Goal: Task Accomplishment & Management: Manage account settings

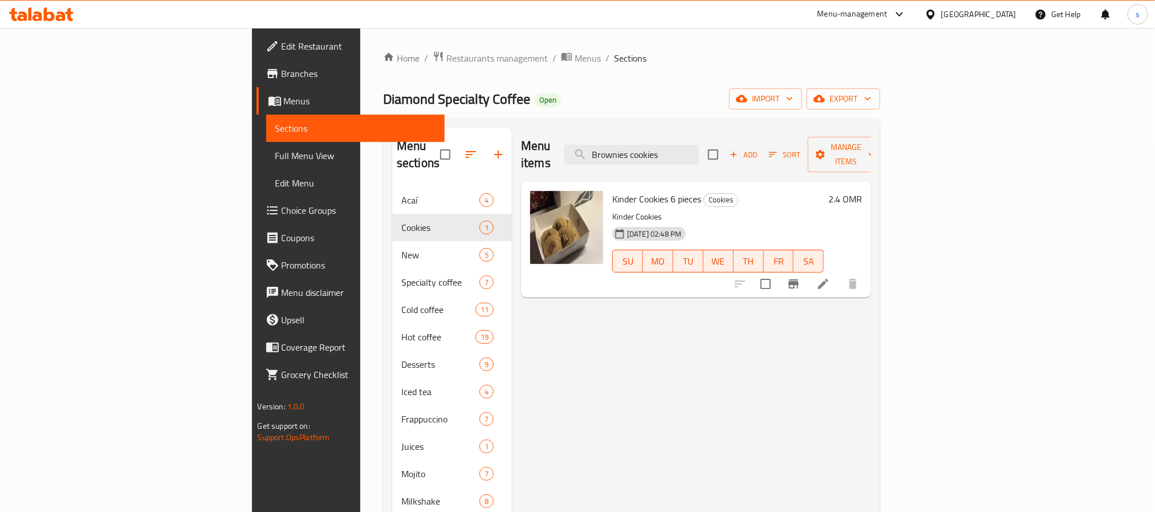
click at [1001, 23] on div "Oman" at bounding box center [971, 14] width 110 height 27
click at [1010, 12] on div "Oman" at bounding box center [978, 14] width 75 height 13
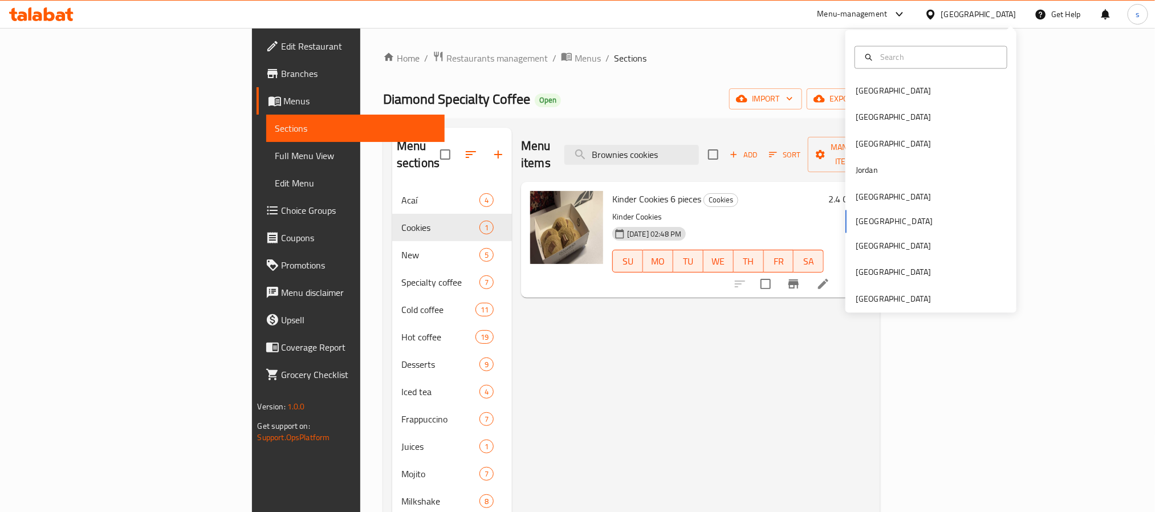
click at [888, 19] on div "Menu-management" at bounding box center [853, 14] width 70 height 14
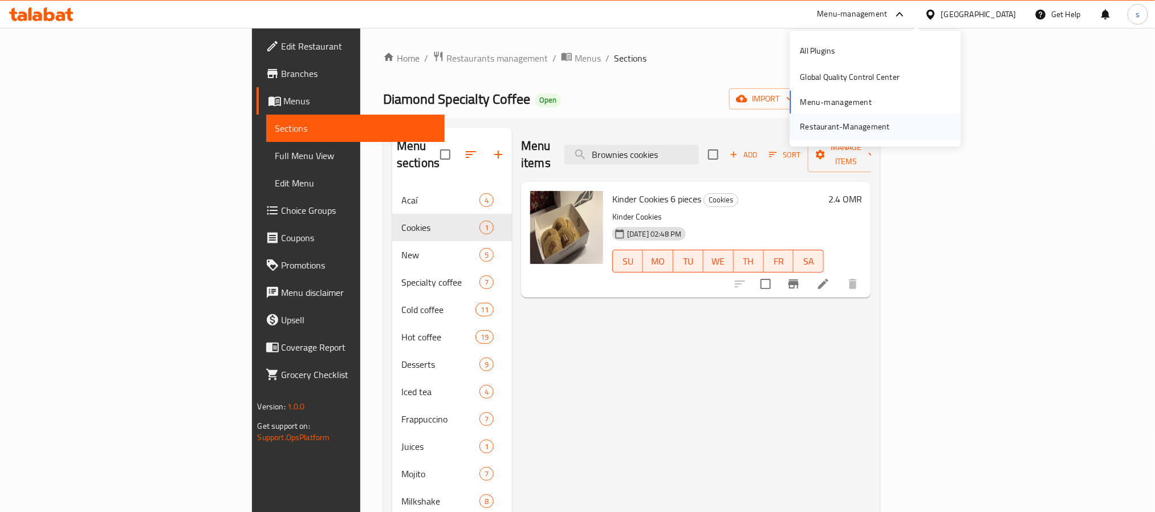
click at [864, 118] on div "Restaurant-Management" at bounding box center [845, 126] width 108 height 26
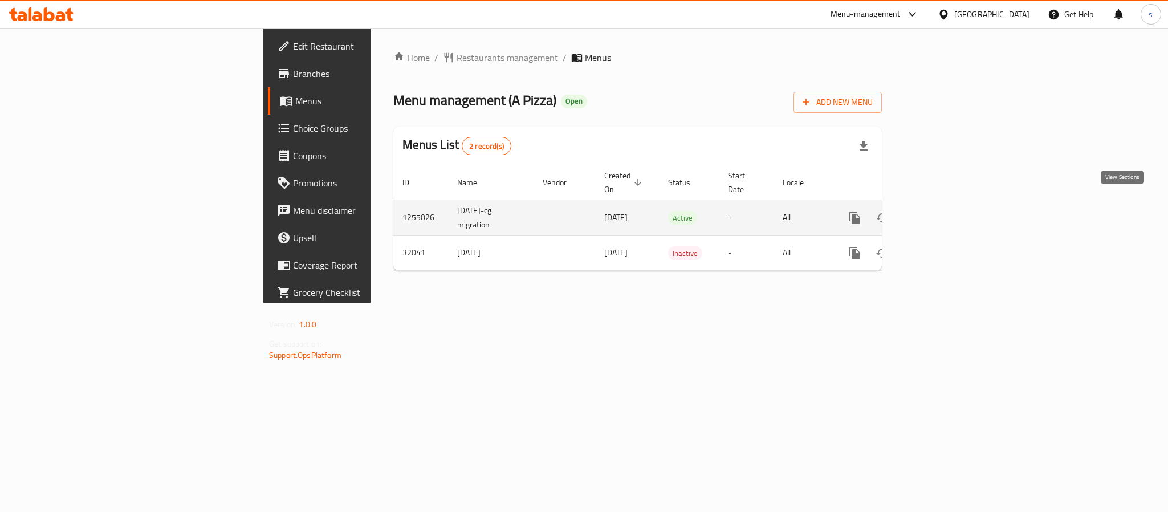
click at [942, 213] on icon "enhanced table" at bounding box center [937, 218] width 10 height 10
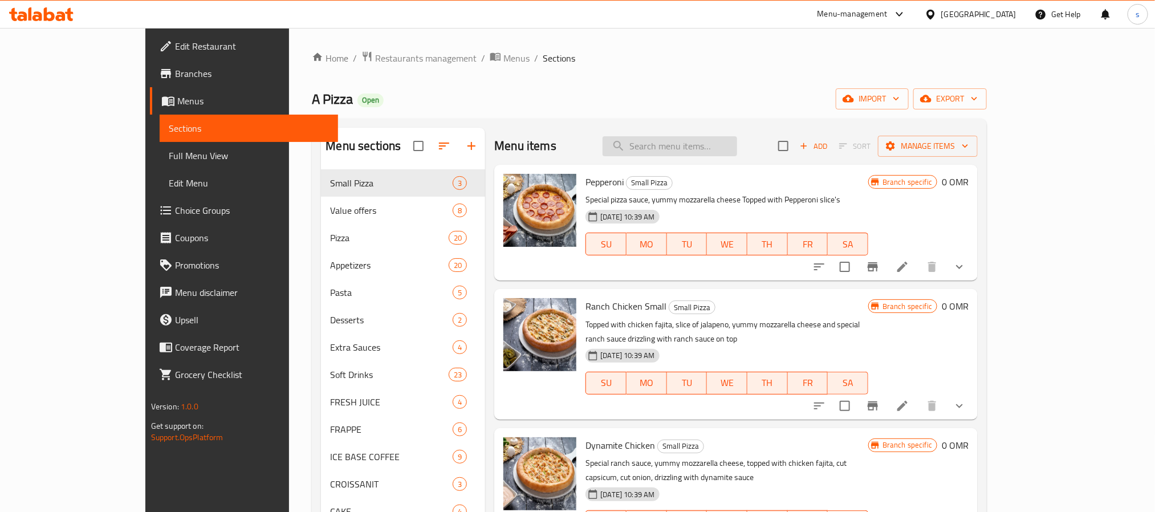
click at [700, 155] on input "search" at bounding box center [670, 146] width 135 height 20
paste input "Meal For One"
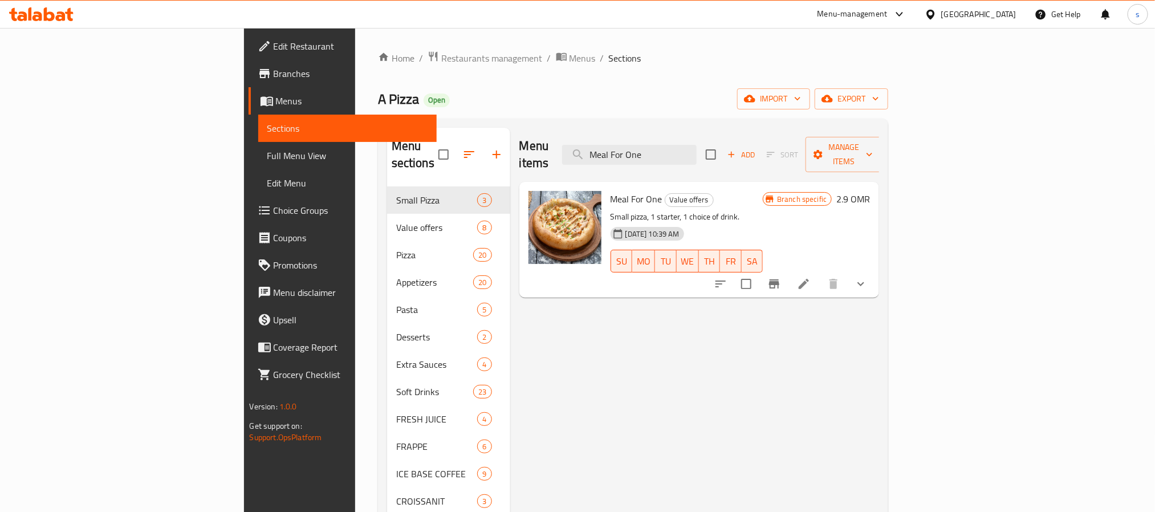
type input "Meal For One"
click at [820, 274] on li at bounding box center [804, 284] width 32 height 21
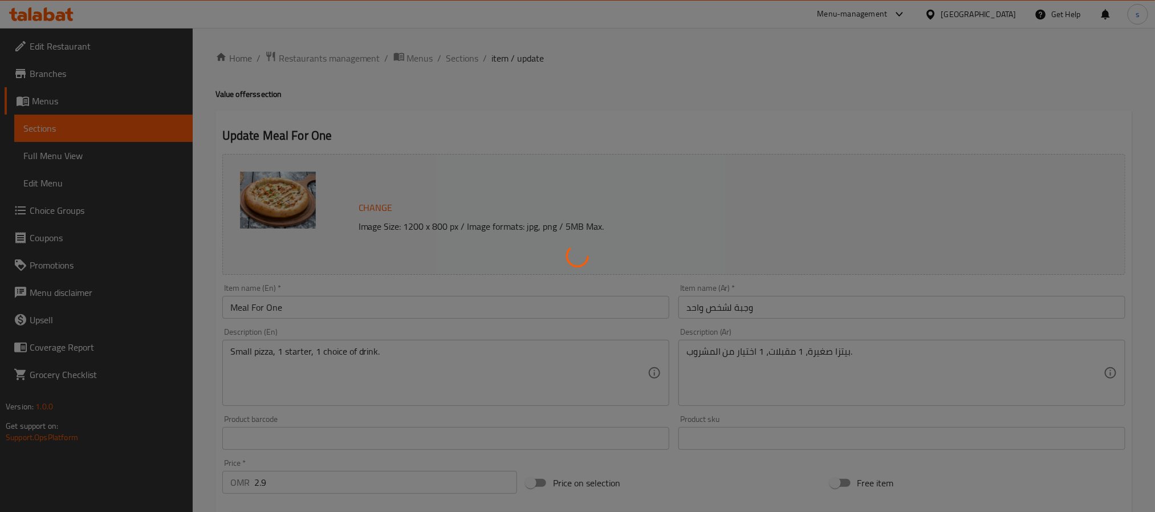
type input "اختيارك من البيتزا الأولى:"
type input "1"
type input "اختيارك من القشرة الصغيرة:"
type input "1"
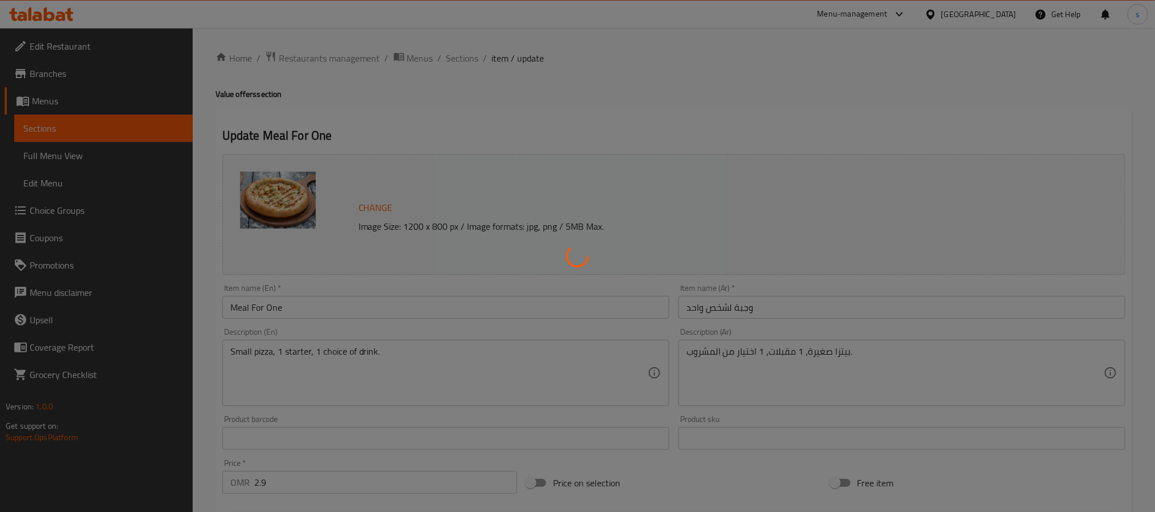
type input "1"
type input "اختيارك للمقبلات:"
type input "1"
type input "اختيارك من المشروبات الغازية:"
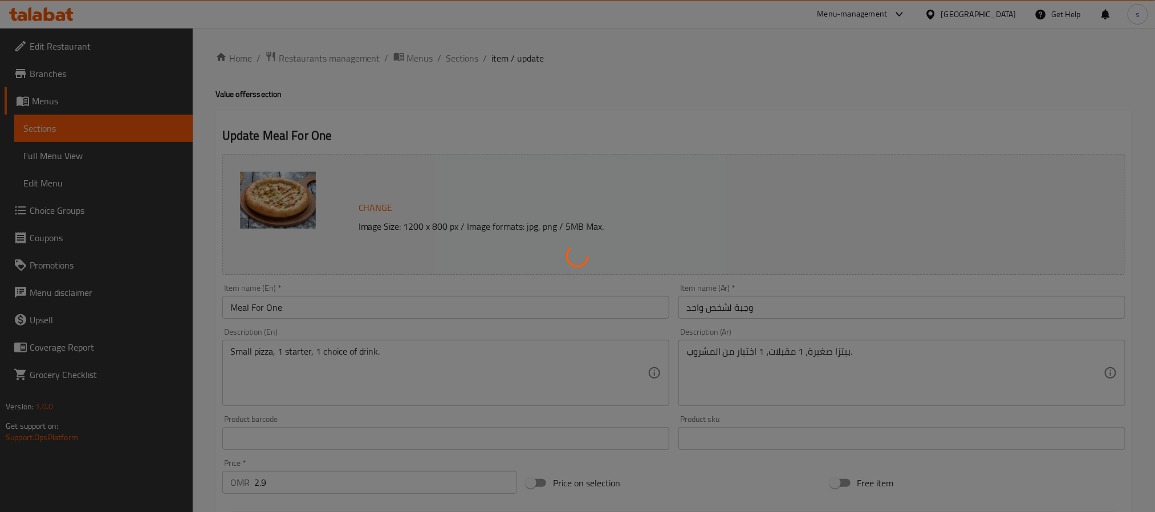
type input "1"
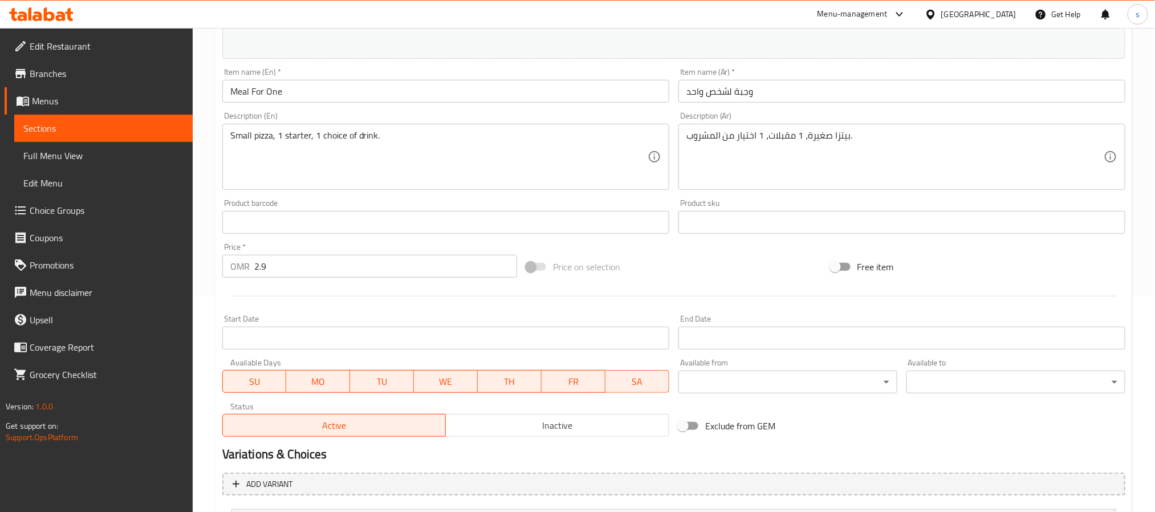
scroll to position [131, 0]
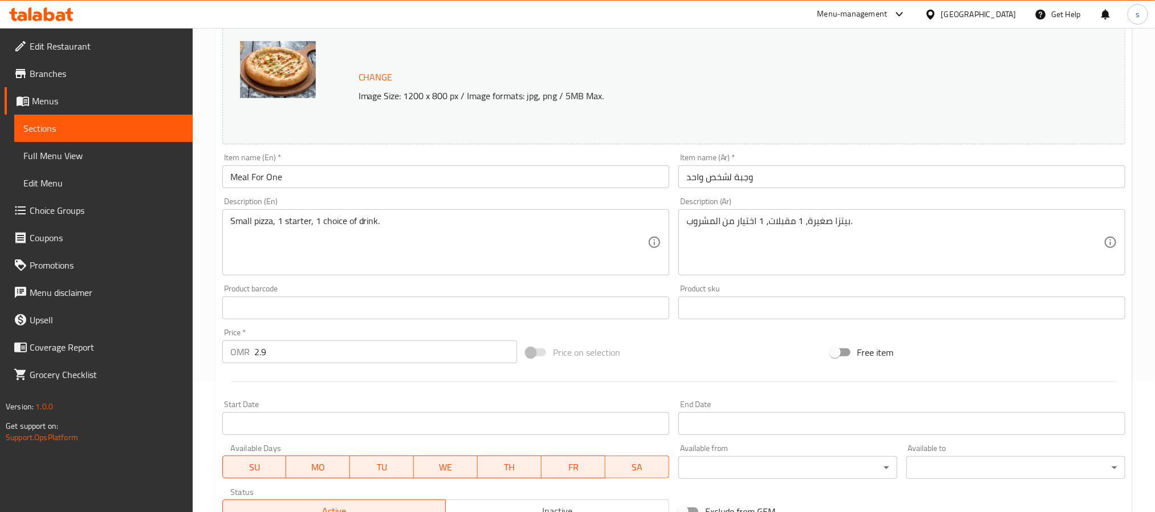
click at [907, 9] on icon at bounding box center [900, 14] width 14 height 14
click at [937, 14] on icon at bounding box center [931, 15] width 12 height 12
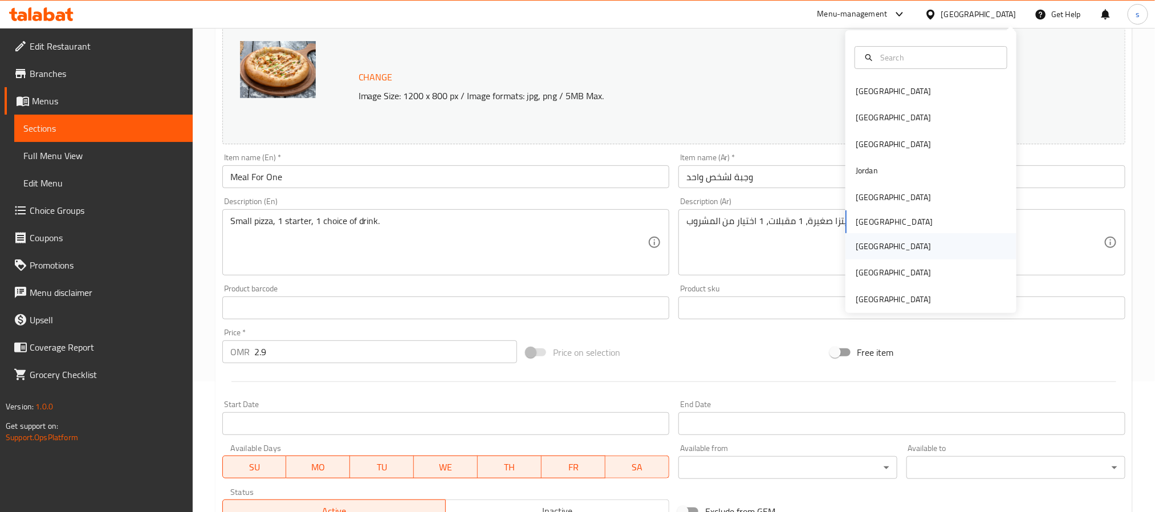
click at [859, 242] on div "[GEOGRAPHIC_DATA]" at bounding box center [893, 246] width 75 height 13
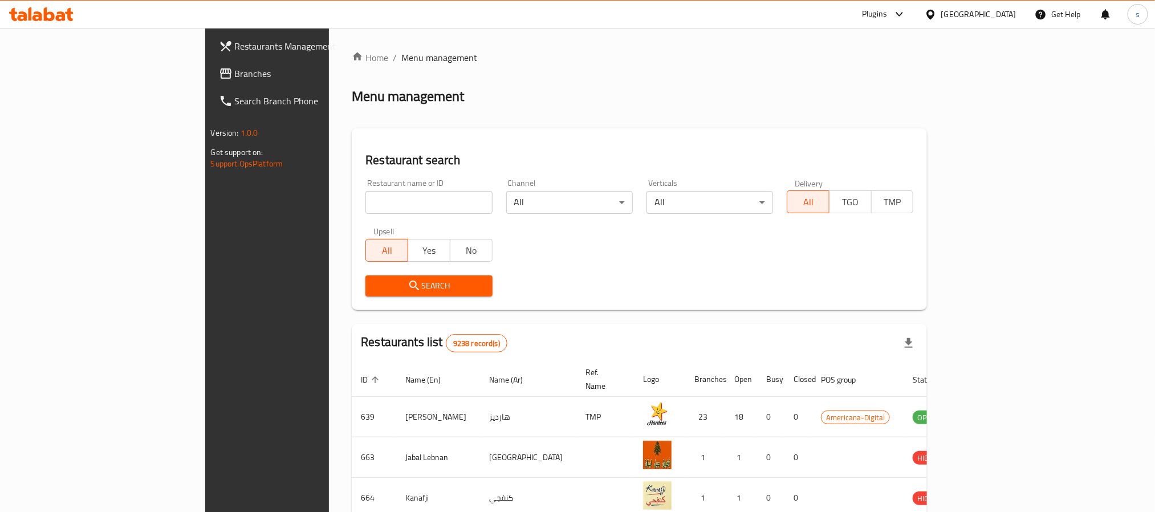
click at [235, 74] on span "Branches" at bounding box center [312, 74] width 154 height 14
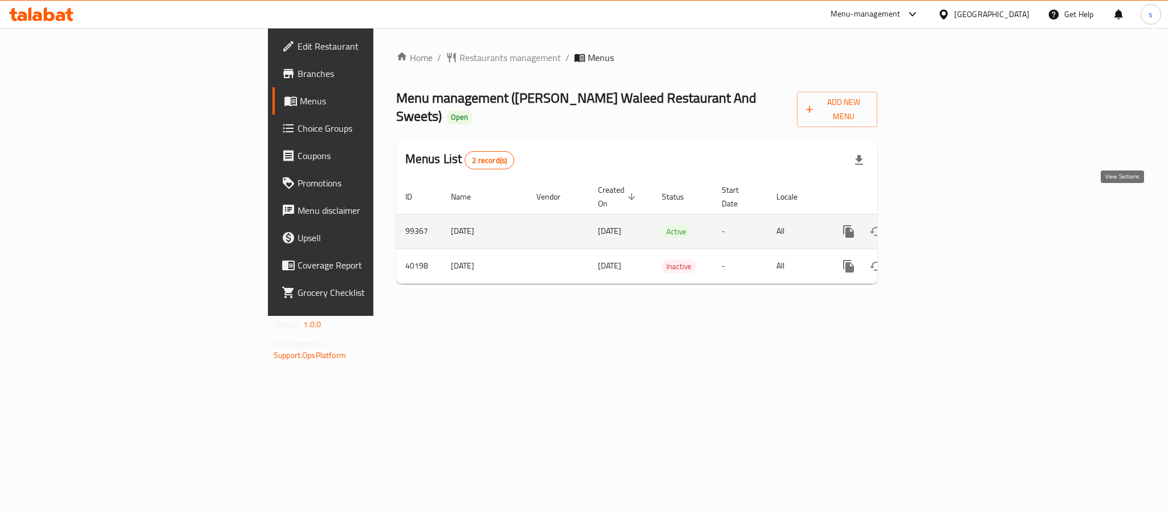
click at [938, 225] on icon "enhanced table" at bounding box center [931, 232] width 14 height 14
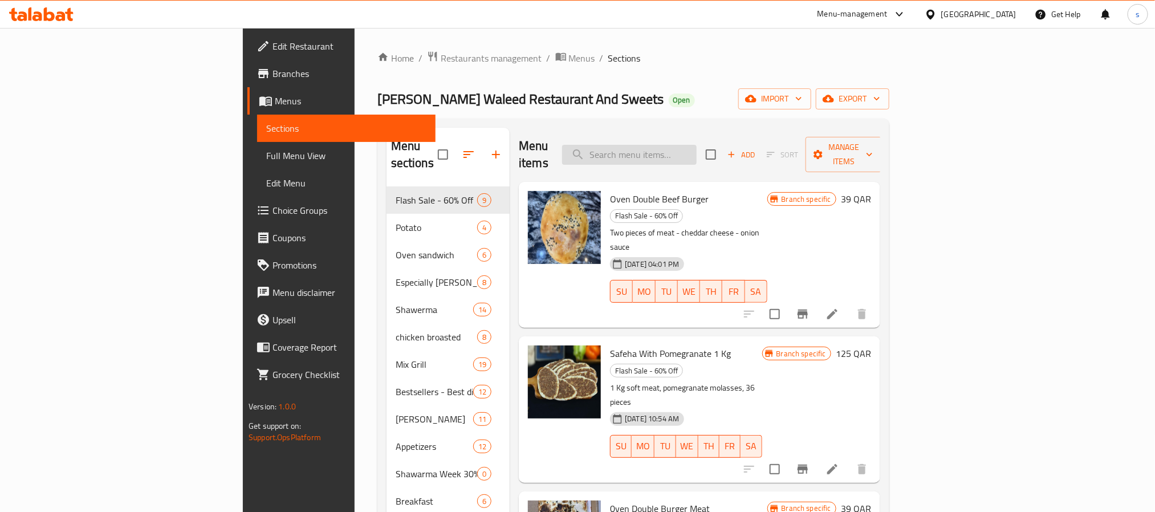
click at [697, 145] on input "search" at bounding box center [629, 155] width 135 height 20
paste input "Half Kg Lamb Cubes"
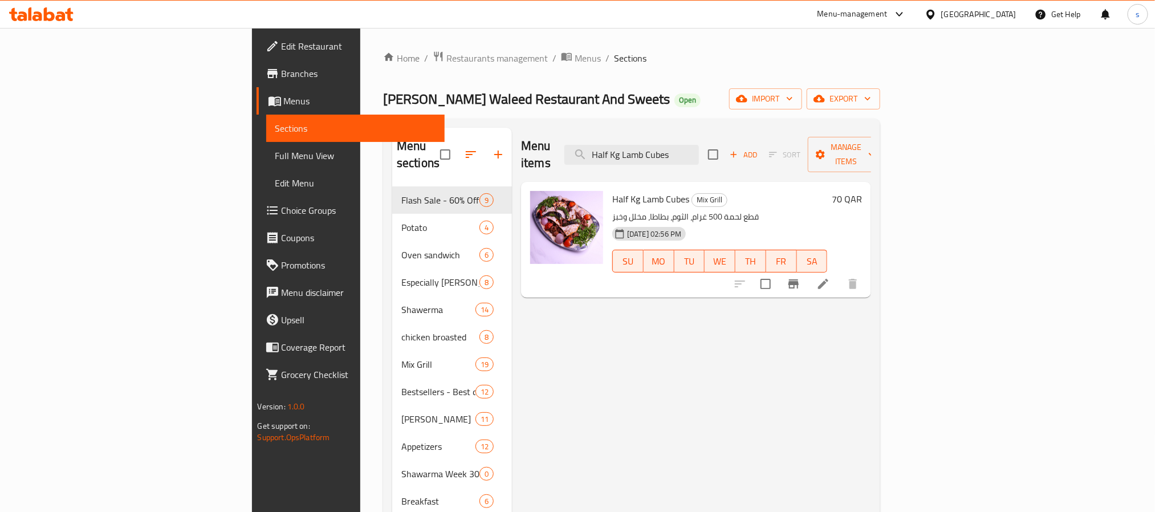
type input "Half Kg Lamb Cubes"
click at [830, 277] on icon at bounding box center [823, 284] width 14 height 14
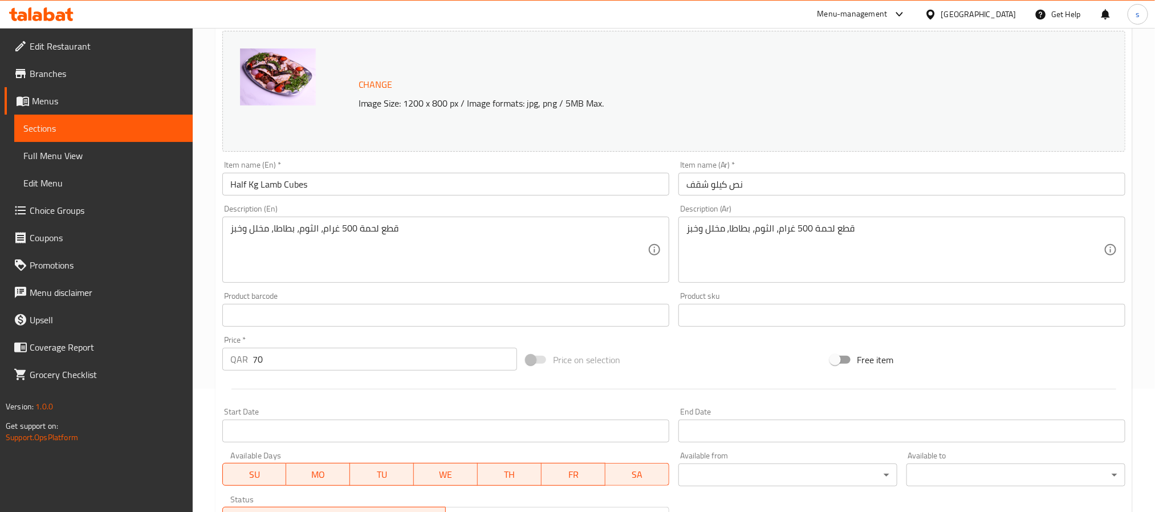
scroll to position [86, 0]
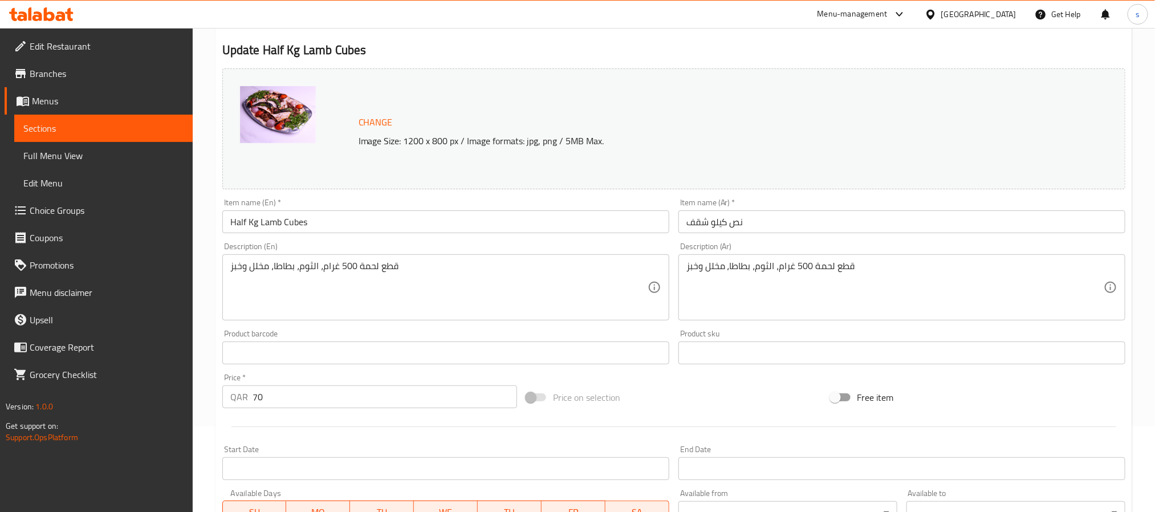
click at [863, 141] on p "Image Size: 1200 x 800 px / Image formats: jpg, png / 5MB Max." at bounding box center [679, 141] width 651 height 14
click at [883, 152] on div "Change Image Size: 1200 x 800 px / Image formats: jpg, png / 5MB Max." at bounding box center [673, 128] width 903 height 121
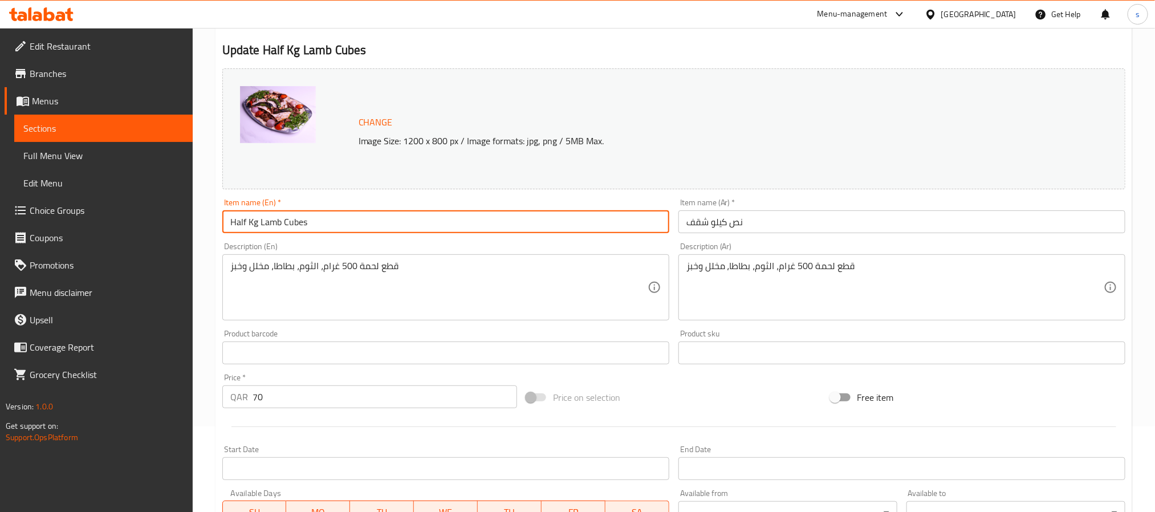
drag, startPoint x: 308, startPoint y: 220, endPoint x: 221, endPoint y: 220, distance: 87.2
click at [221, 220] on div "Item name (En)   * Half Kg Lamb Cubes Item name (En) *" at bounding box center [446, 216] width 456 height 44
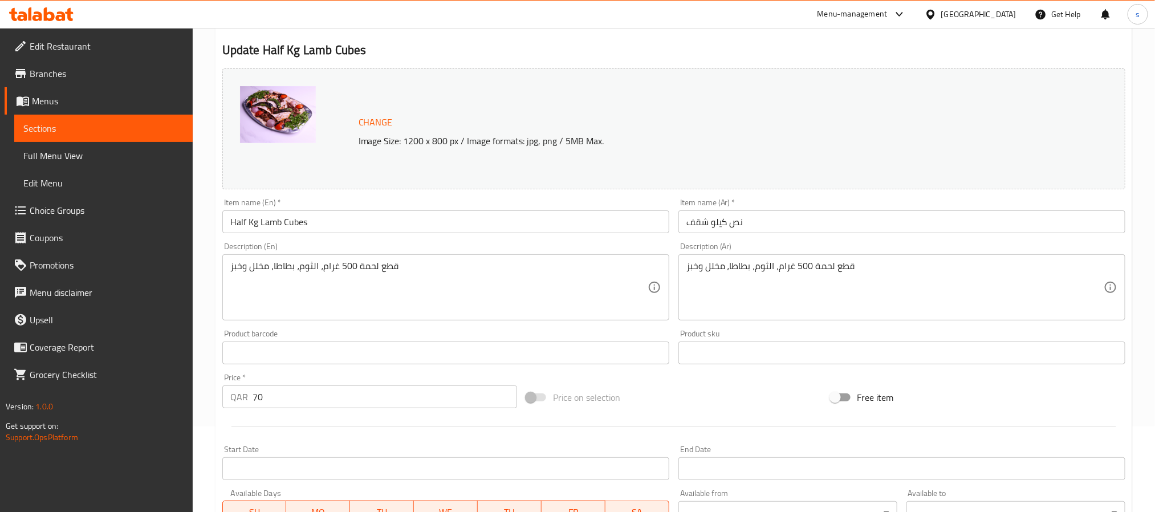
click at [726, 93] on div "Change Image Size: 1200 x 800 px / Image formats: jpg, png / 5MB Max." at bounding box center [673, 128] width 903 height 121
click at [654, 152] on div "Change Image Size: 1200 x 800 px / Image formats: jpg, png / 5MB Max." at bounding box center [673, 128] width 903 height 121
